Goal: Task Accomplishment & Management: Manage account settings

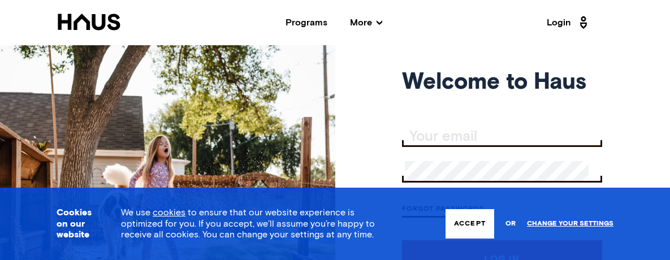
click at [464, 220] on button "Accept" at bounding box center [470, 223] width 49 height 29
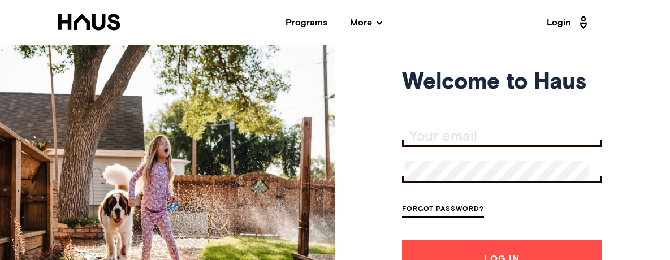
click at [433, 136] on input "Your email" at bounding box center [503, 137] width 197 height 16
type input "[EMAIL_ADDRESS][DOMAIN_NAME]"
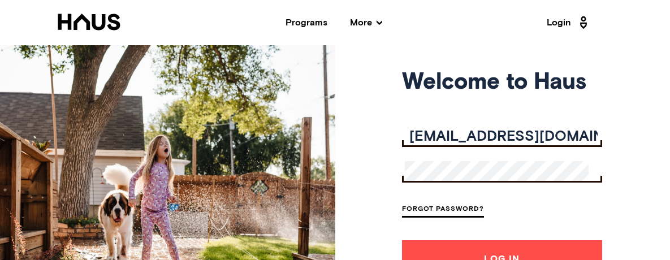
click at [493, 249] on button "Log In" at bounding box center [502, 258] width 200 height 37
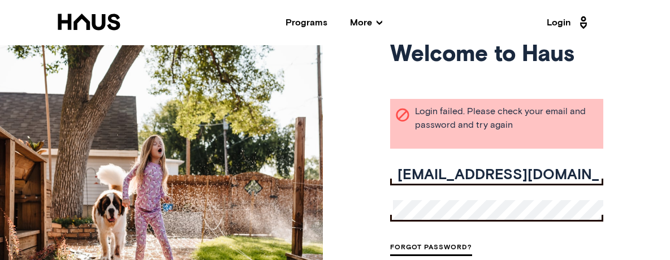
scroll to position [18, 0]
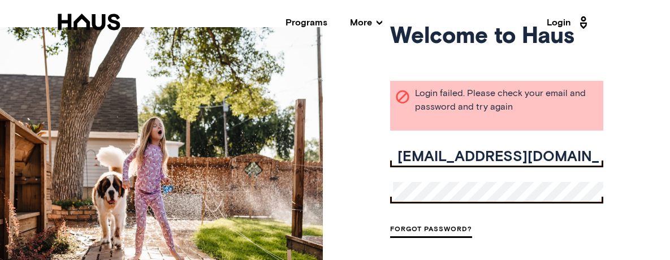
click at [425, 234] on link "Forgot Password?" at bounding box center [431, 230] width 82 height 15
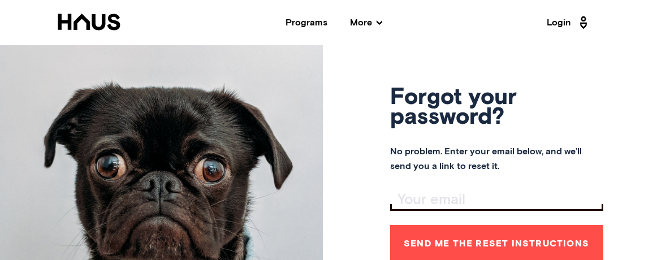
click at [419, 197] on input "Your email" at bounding box center [498, 200] width 210 height 16
type input "[EMAIL_ADDRESS][DOMAIN_NAME]"
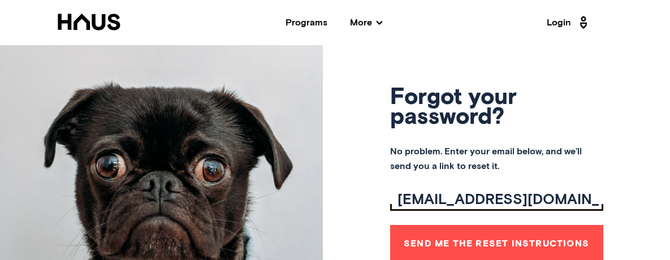
click at [516, 248] on button "Send me the reset instructions" at bounding box center [496, 243] width 213 height 37
